Goal: Check status: Check status

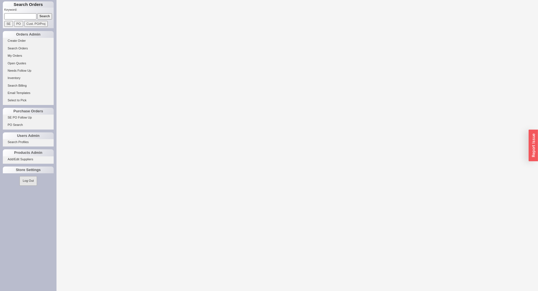
click at [16, 18] on input at bounding box center [20, 16] width 32 height 6
type input "938632"
click at [37, 13] on input "Search" at bounding box center [44, 16] width 15 height 6
select select "LOW"
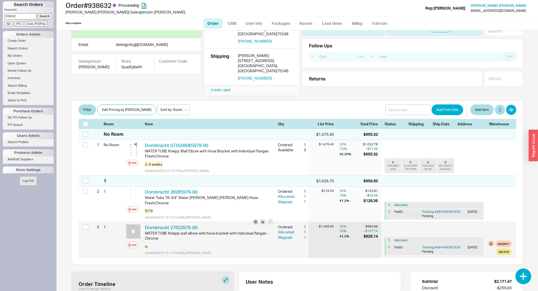
scroll to position [56, 0]
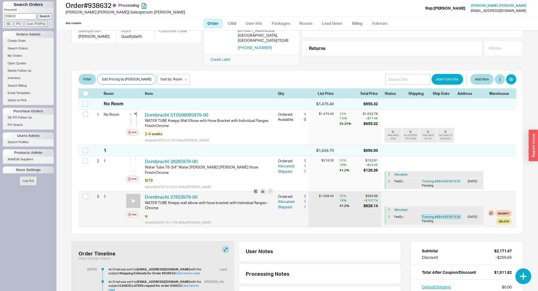
click at [445, 215] on link "Tracking # 884485087636" at bounding box center [441, 217] width 38 height 4
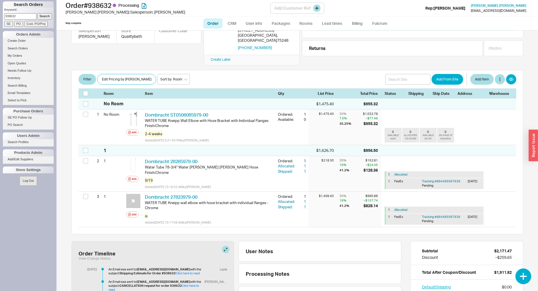
drag, startPoint x: 436, startPoint y: 172, endPoint x: 98, endPoint y: 7, distance: 375.7
click at [98, 7] on h1 "Order # 938632 Processing" at bounding box center [168, 5] width 205 height 8
copy h1 "938632"
click at [252, 0] on div "Order # 938632 Processing John Amato | Salesperson: Eli Add Customer Ref Rep: E…" at bounding box center [296, 8] width 481 height 17
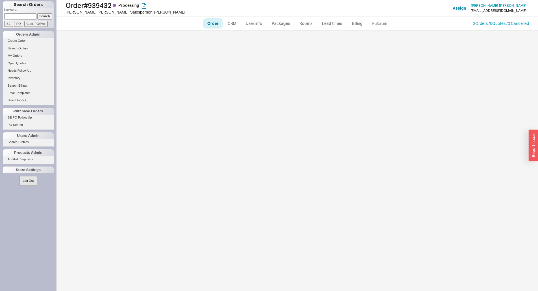
select select "LOW"
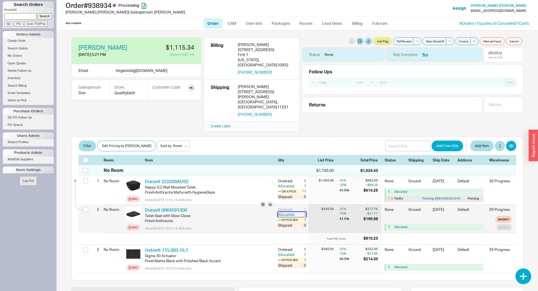
click at [287, 212] on div "Allocated:" at bounding box center [287, 214] width 18 height 5
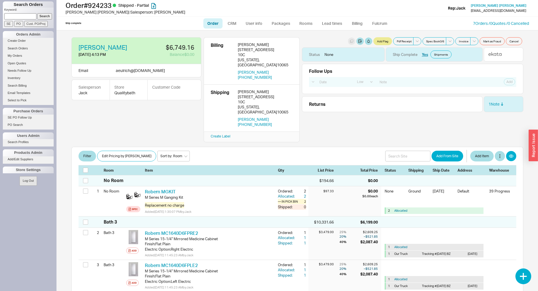
select select "LOW"
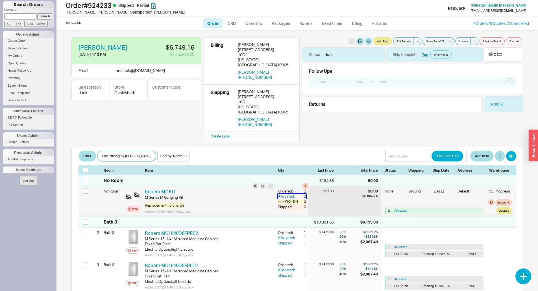
click at [288, 194] on div "Allocated:" at bounding box center [287, 196] width 18 height 5
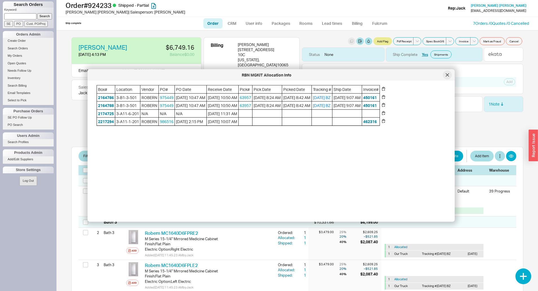
click at [446, 75] on icon at bounding box center [447, 74] width 3 height 3
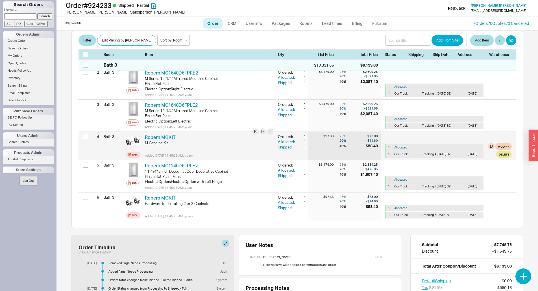
scroll to position [73, 0]
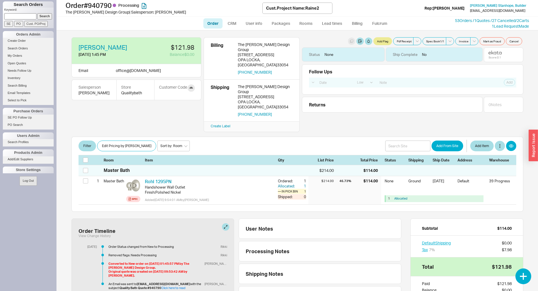
select select "LOW"
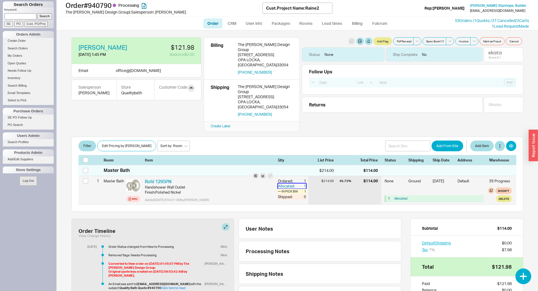
click at [289, 184] on div "Allocated:" at bounding box center [287, 186] width 18 height 5
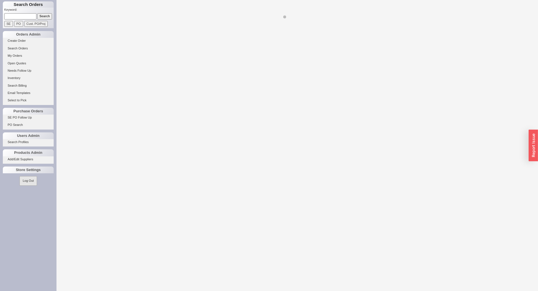
select select "LOW"
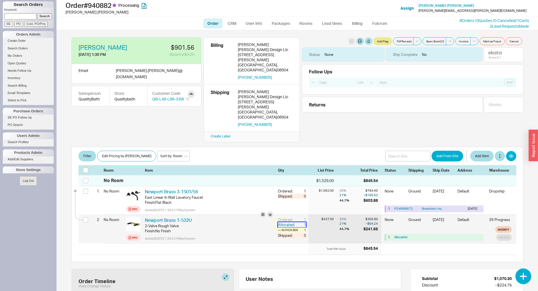
click at [286, 222] on div "Allocated:" at bounding box center [287, 224] width 18 height 5
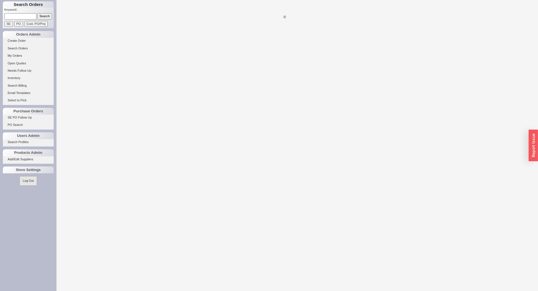
select select "LOW"
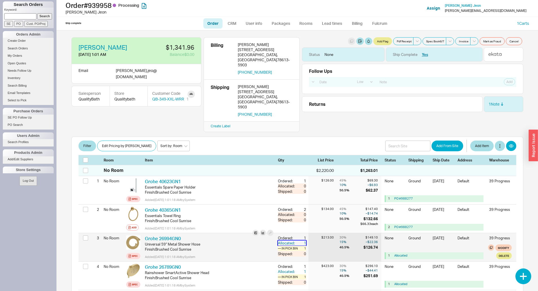
click at [285, 241] on div "Allocated:" at bounding box center [287, 243] width 18 height 5
